Goal: Contribute content

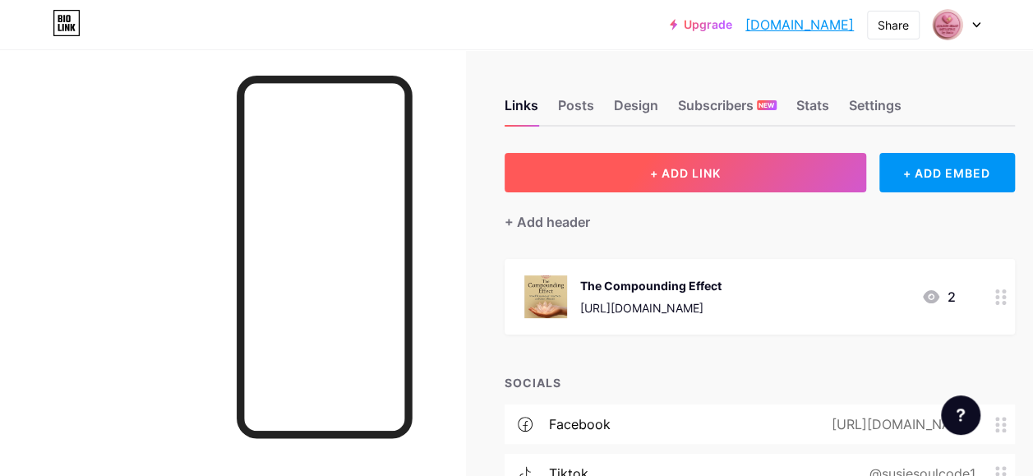
click at [708, 171] on span "+ ADD LINK" at bounding box center [685, 173] width 71 height 14
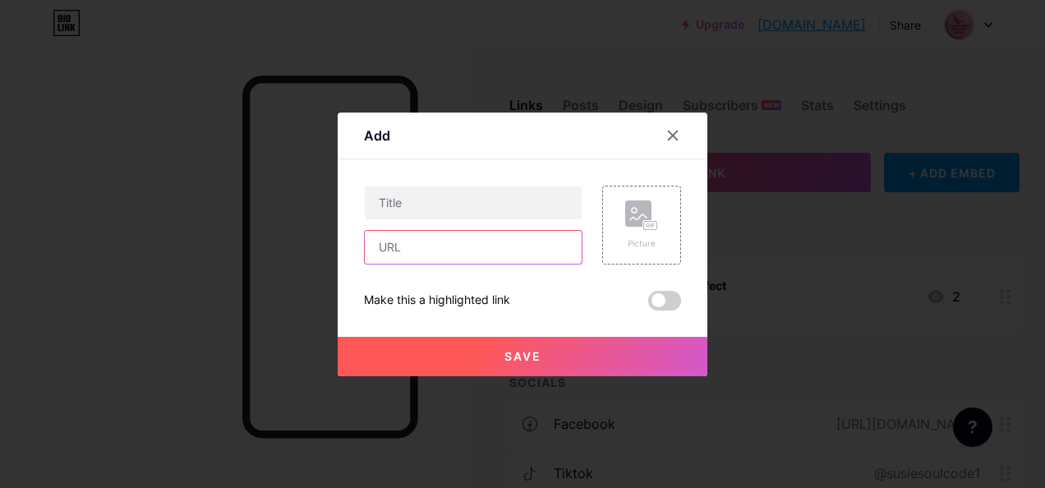
click at [394, 247] on input "text" at bounding box center [473, 247] width 217 height 33
paste input "[URL][DOMAIN_NAME]"
drag, startPoint x: 564, startPoint y: 248, endPoint x: 445, endPoint y: 248, distance: 119.2
click at [445, 248] on input "[URL][DOMAIN_NAME]" at bounding box center [473, 247] width 217 height 33
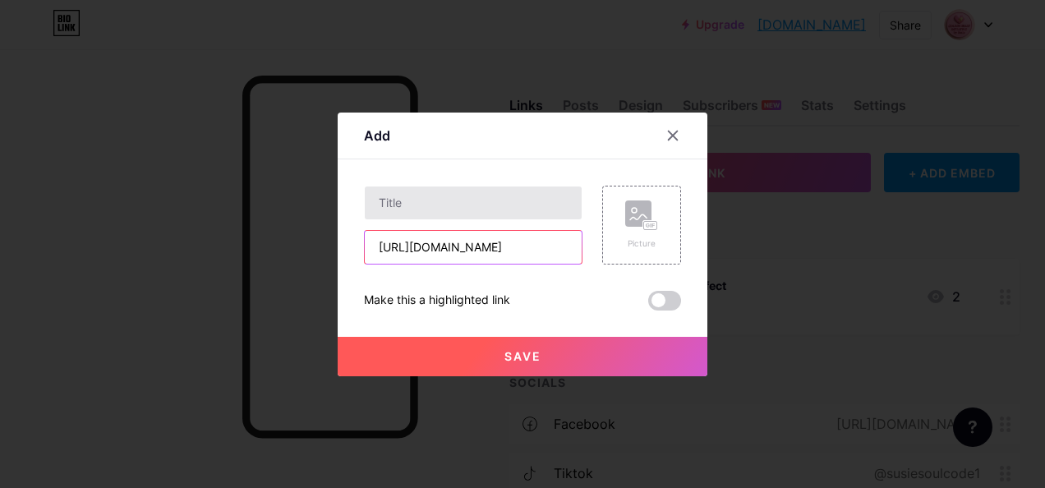
type input "[URL][DOMAIN_NAME]"
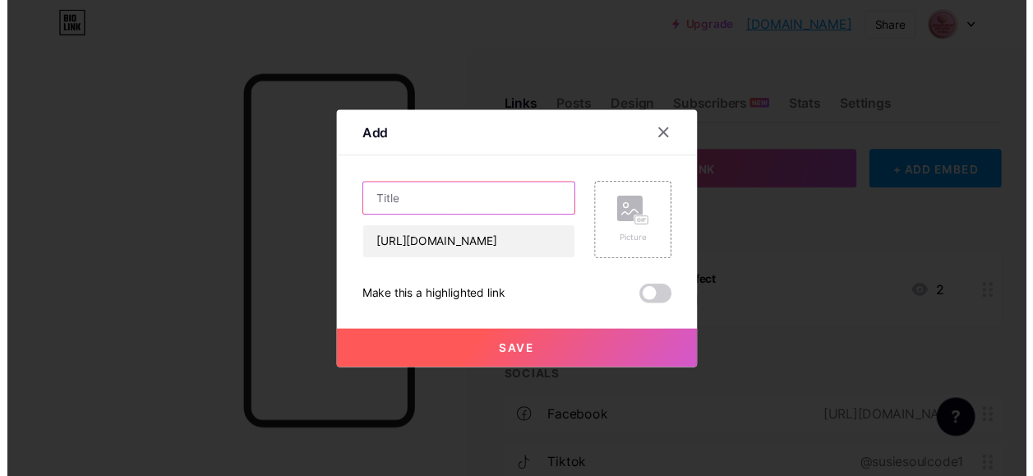
scroll to position [0, 0]
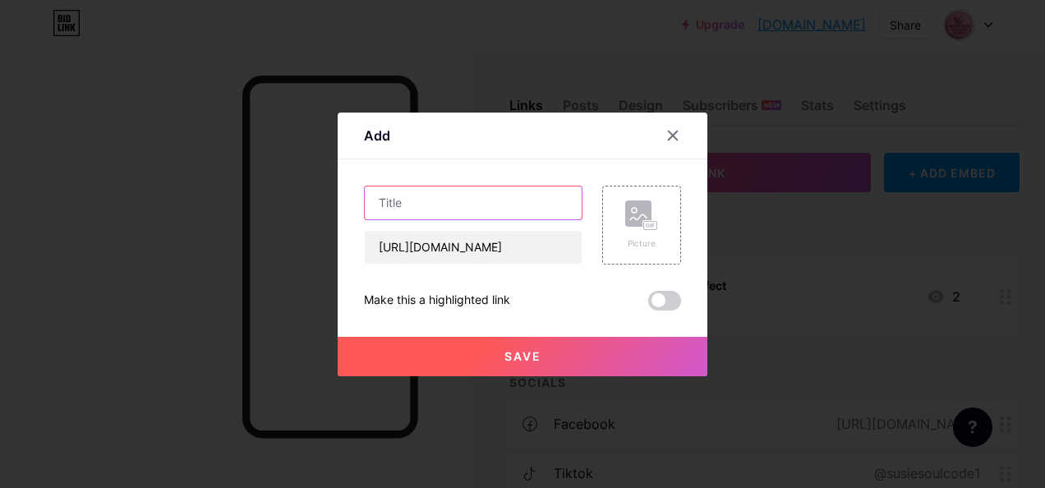
click at [434, 201] on input "text" at bounding box center [473, 203] width 217 height 33
paste input "dreamnbelievereceive"
type input "dreamnbelievereceive"
click at [634, 222] on rect at bounding box center [638, 214] width 26 height 26
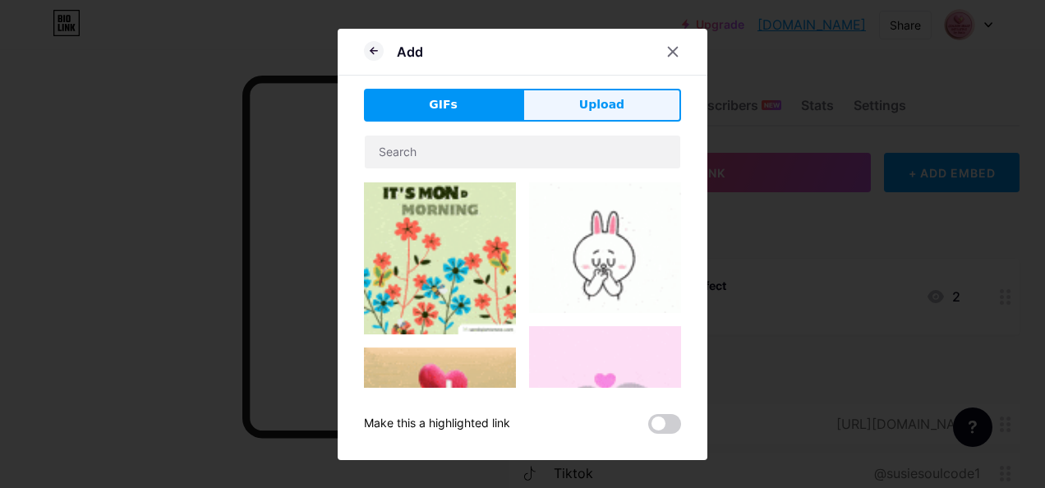
click at [625, 106] on button "Upload" at bounding box center [602, 105] width 159 height 33
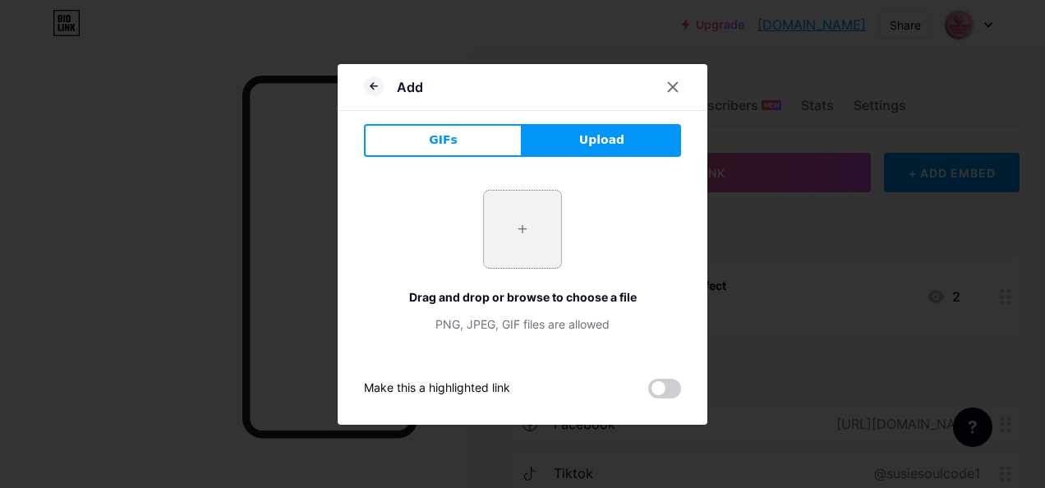
click at [524, 224] on input "file" at bounding box center [522, 229] width 77 height 77
type input "C:\fakepath\61d0LWAfWtL._SL1280_.jpg"
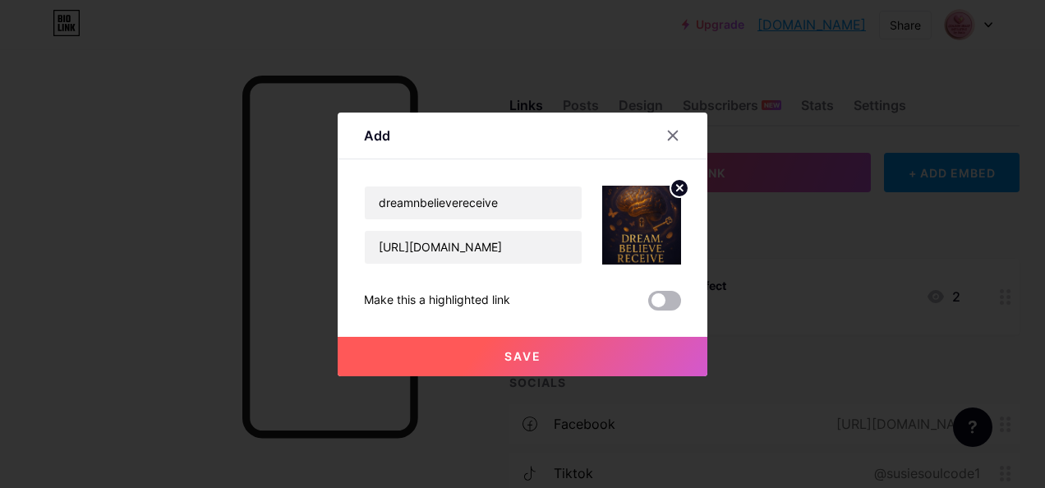
click at [666, 305] on span at bounding box center [664, 301] width 33 height 20
click at [648, 305] on input "checkbox" at bounding box center [648, 305] width 0 height 0
click at [530, 357] on span "Save" at bounding box center [523, 356] width 37 height 14
